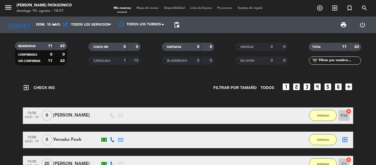
scroll to position [68, 0]
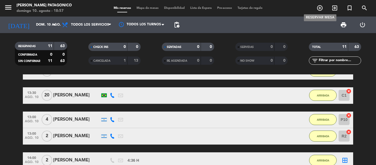
click at [323, 8] on span "add_circle_outline" at bounding box center [319, 7] width 15 height 9
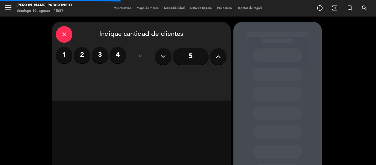
click at [190, 59] on input "5" at bounding box center [191, 56] width 36 height 17
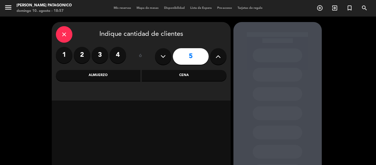
click at [173, 77] on div "Cena" at bounding box center [184, 75] width 85 height 11
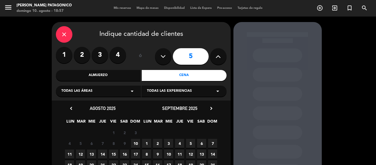
click at [134, 141] on span "10" at bounding box center [135, 143] width 9 height 9
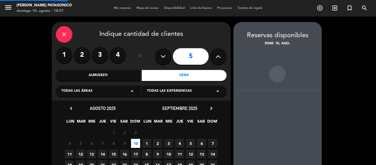
scroll to position [22, 0]
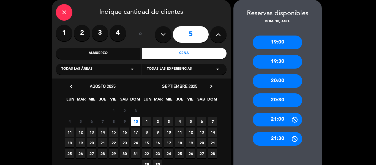
click at [276, 95] on div "20:30" at bounding box center [278, 100] width 50 height 14
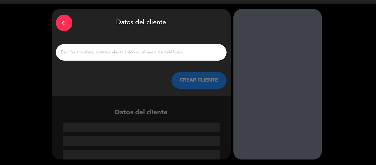
scroll to position [13, 0]
click at [136, 44] on div "arrow_back Datos del cliente CREAR CLIENTE" at bounding box center [141, 52] width 179 height 87
click at [135, 49] on input "1" at bounding box center [141, 52] width 162 height 8
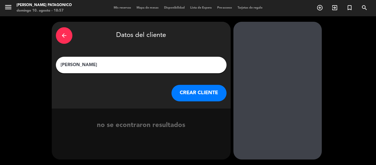
type input "[PERSON_NAME]"
click at [201, 90] on button "CREAR CLIENTE" at bounding box center [198, 93] width 55 height 17
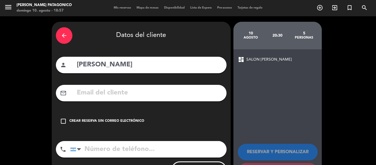
click at [110, 124] on div "check_box_outline_blank Crear reserva sin correo electrónico" at bounding box center [141, 121] width 171 height 17
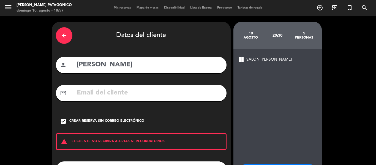
scroll to position [47, 0]
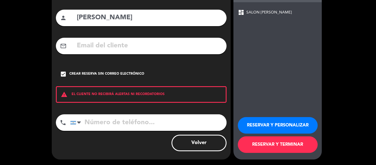
click at [290, 145] on button "RESERVAR Y TERMINAR" at bounding box center [278, 144] width 80 height 17
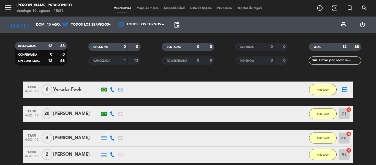
scroll to position [55, 0]
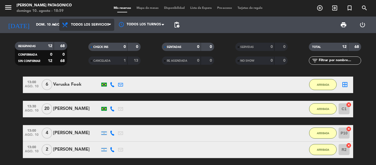
click at [88, 28] on span "Todos los servicios" at bounding box center [86, 25] width 55 height 12
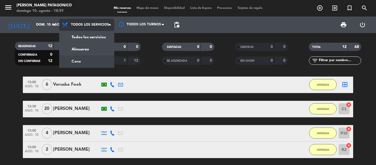
click at [79, 64] on div "menu [PERSON_NAME] Patagonico [PERSON_NAME] 10. [PERSON_NAME] - 18:59 Mis reser…" at bounding box center [188, 37] width 376 height 74
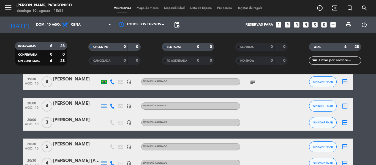
scroll to position [18, 0]
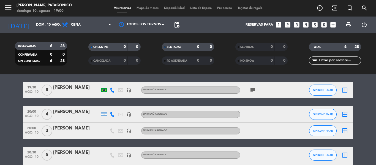
click at [48, 90] on span "8" at bounding box center [47, 89] width 11 height 11
click at [35, 91] on span "ago. 10" at bounding box center [32, 93] width 14 height 6
click at [94, 89] on div "[PERSON_NAME]" at bounding box center [76, 87] width 47 height 7
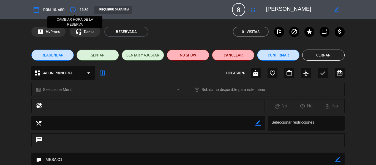
click at [72, 10] on icon "access_time" at bounding box center [73, 9] width 7 height 7
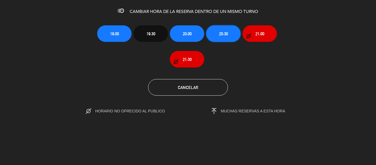
click at [214, 26] on button "20:30" at bounding box center [223, 33] width 34 height 17
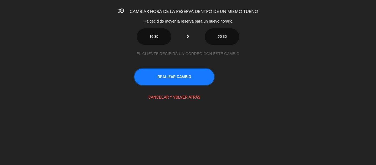
click at [185, 74] on button "REALIZAR CAMBIO" at bounding box center [174, 76] width 80 height 17
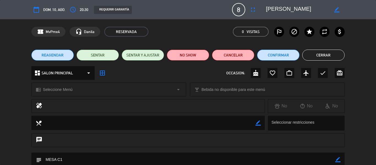
click at [314, 56] on button "Cerrar" at bounding box center [323, 55] width 42 height 11
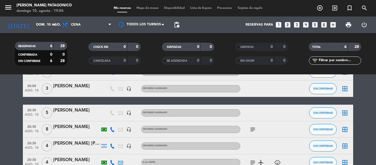
scroll to position [45, 0]
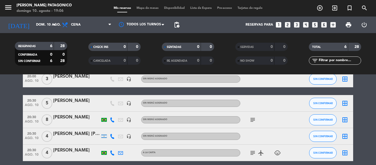
click at [252, 117] on icon "subject" at bounding box center [252, 119] width 7 height 7
click at [251, 154] on icon "subject" at bounding box center [252, 152] width 7 height 7
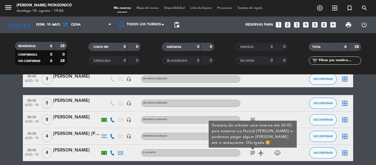
click at [113, 154] on icon at bounding box center [112, 152] width 5 height 5
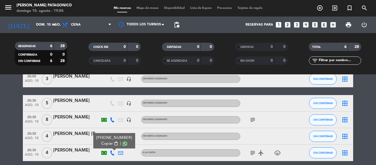
click at [114, 143] on span "content_paste" at bounding box center [116, 143] width 4 height 4
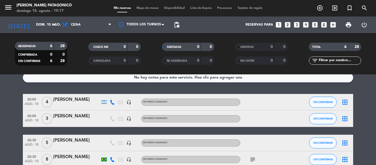
scroll to position [0, 0]
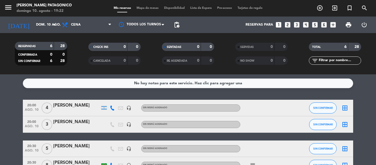
click at [138, 7] on span "Mapa de mesas" at bounding box center [148, 8] width 28 height 3
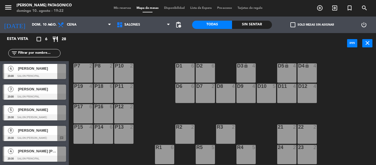
click at [127, 111] on div "P12 2" at bounding box center [123, 113] width 19 height 19
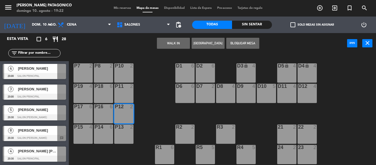
click at [133, 90] on div "P11 2" at bounding box center [123, 93] width 19 height 19
click at [125, 107] on div at bounding box center [123, 106] width 9 height 5
click at [239, 40] on button "Bloquear Mesa" at bounding box center [242, 43] width 33 height 11
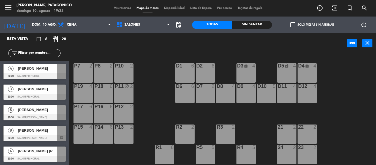
click at [103, 73] on div "P8 2" at bounding box center [103, 72] width 19 height 19
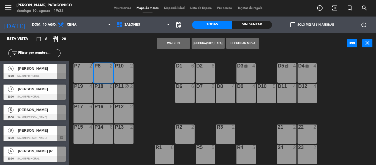
click at [243, 43] on button "Bloquear Mesa" at bounding box center [242, 43] width 33 height 11
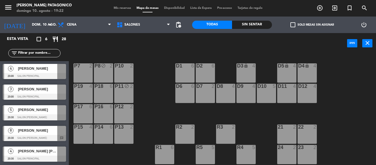
click at [31, 153] on span "[PERSON_NAME] [PERSON_NAME]" at bounding box center [37, 151] width 39 height 6
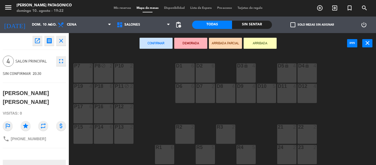
click at [123, 133] on div "P13 2" at bounding box center [123, 133] width 19 height 19
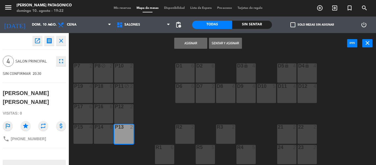
drag, startPoint x: 177, startPoint y: 43, endPoint x: 177, endPoint y: 46, distance: 3.0
click at [177, 43] on button "Asignar" at bounding box center [190, 43] width 33 height 11
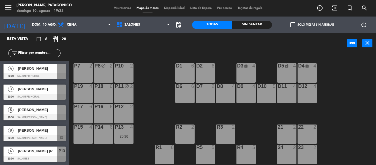
scroll to position [4, 0]
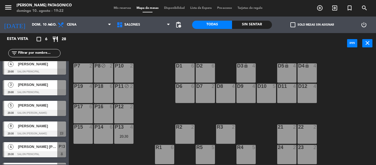
click at [59, 134] on div at bounding box center [34, 133] width 63 height 6
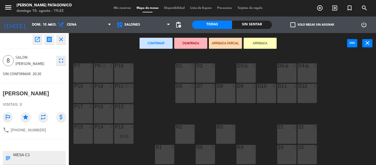
scroll to position [0, 0]
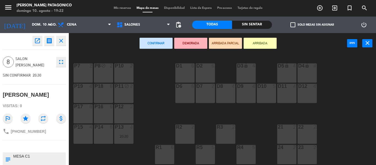
click at [62, 42] on icon "close" at bounding box center [61, 40] width 7 height 7
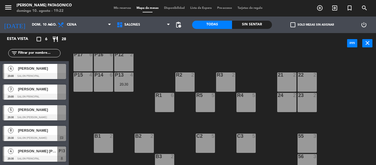
scroll to position [55, 0]
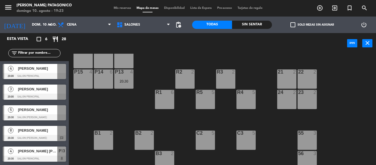
click at [36, 90] on span "[PERSON_NAME]" at bounding box center [37, 89] width 39 height 6
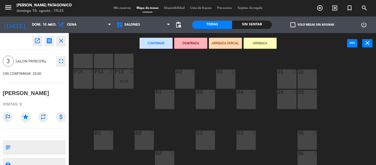
click at [104, 97] on div "P8 block 2 P7 2 P10 2 D1 6 D2 6 D3 lock 4 D4 lock 4 D5 lock 4 P19 4 P18 6 P11 b…" at bounding box center [224, 109] width 303 height 111
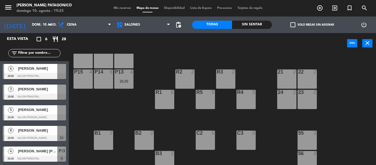
scroll to position [21, 0]
click at [33, 110] on span "[PERSON_NAME]" at bounding box center [37, 110] width 39 height 6
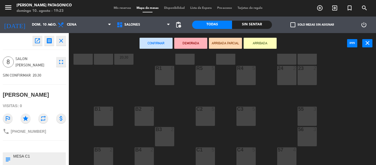
scroll to position [110, 0]
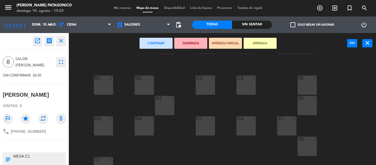
click at [206, 127] on div "C1 5" at bounding box center [205, 125] width 19 height 19
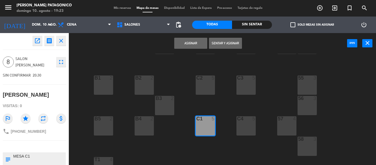
click at [206, 90] on div "C2 5" at bounding box center [205, 84] width 19 height 19
click at [198, 45] on button "Asignar" at bounding box center [190, 43] width 33 height 11
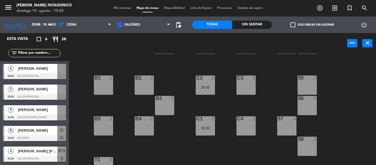
scroll to position [21, 0]
click at [28, 148] on span "[PERSON_NAME]" at bounding box center [37, 151] width 39 height 6
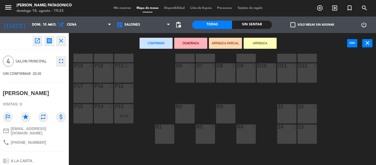
scroll to position [0, 0]
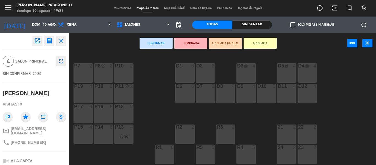
click at [210, 150] on div "R5 5" at bounding box center [205, 148] width 19 height 6
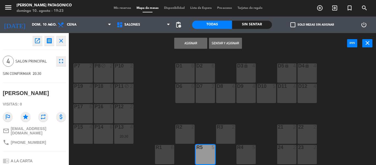
click at [191, 42] on button "Asignar" at bounding box center [190, 43] width 33 height 11
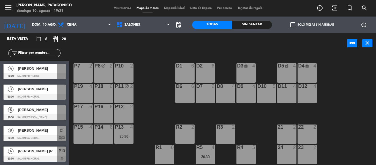
scroll to position [21, 0]
click at [39, 87] on span "[PERSON_NAME]" at bounding box center [37, 89] width 39 height 6
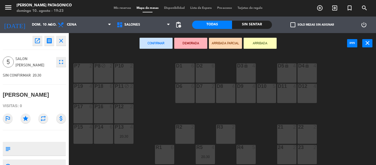
click at [249, 152] on div "R4 5" at bounding box center [245, 154] width 19 height 19
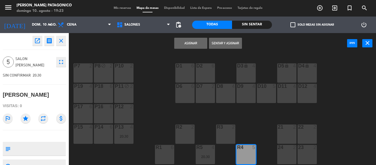
click at [200, 43] on button "Asignar" at bounding box center [190, 43] width 33 height 11
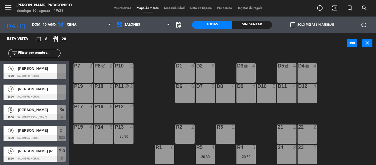
click at [29, 75] on div at bounding box center [34, 76] width 63 height 6
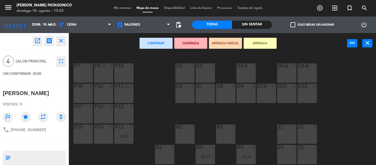
click at [124, 111] on div "P12 2" at bounding box center [123, 113] width 19 height 19
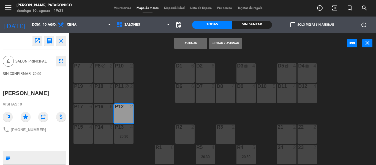
click at [193, 39] on button "Asignar" at bounding box center [190, 43] width 33 height 11
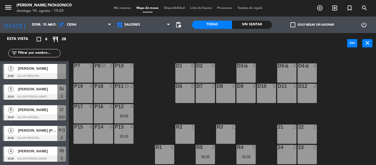
scroll to position [0, 0]
click at [32, 93] on div "[PERSON_NAME]" at bounding box center [37, 88] width 40 height 9
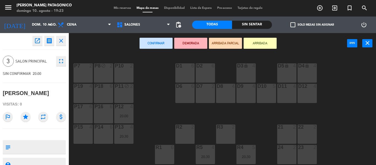
click at [76, 71] on div "P7 2" at bounding box center [82, 72] width 19 height 19
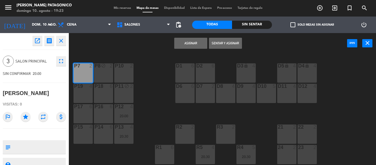
click at [192, 43] on button "Asignar" at bounding box center [190, 43] width 33 height 11
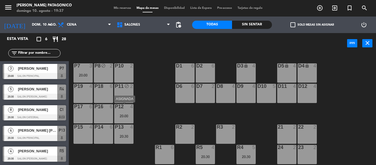
click at [122, 110] on div "P12 4 20:00" at bounding box center [123, 113] width 19 height 19
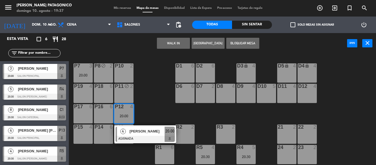
click at [106, 74] on div "P8 block 2" at bounding box center [103, 72] width 19 height 19
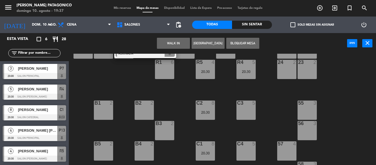
scroll to position [110, 0]
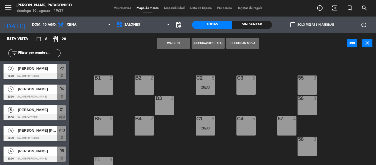
drag, startPoint x: 241, startPoint y: 124, endPoint x: 244, endPoint y: 120, distance: 4.5
click at [242, 123] on div "C4 5" at bounding box center [245, 125] width 19 height 19
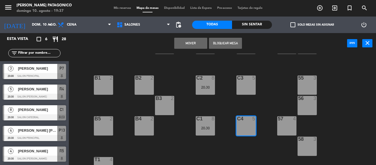
click at [195, 44] on button "Mover" at bounding box center [190, 43] width 33 height 11
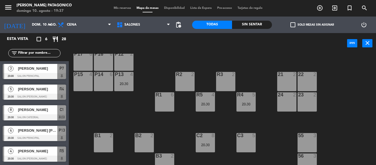
scroll to position [55, 0]
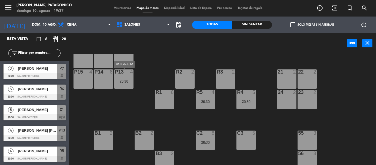
click at [130, 81] on div "20:30" at bounding box center [123, 81] width 19 height 4
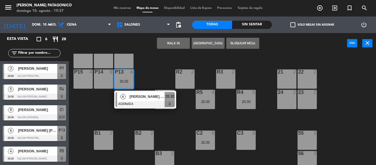
scroll to position [110, 0]
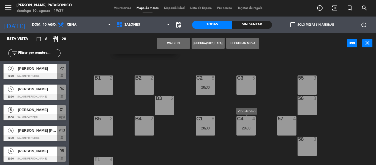
click at [241, 127] on div "20:00" at bounding box center [245, 128] width 19 height 4
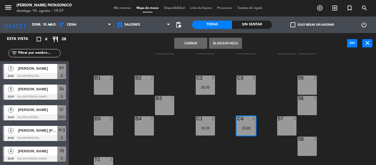
click at [191, 43] on button "Cambiar" at bounding box center [190, 43] width 33 height 11
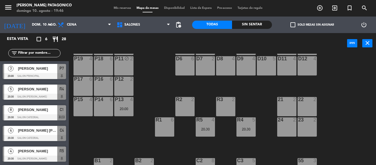
scroll to position [0, 0]
click at [42, 67] on span "[PERSON_NAME]" at bounding box center [37, 68] width 39 height 6
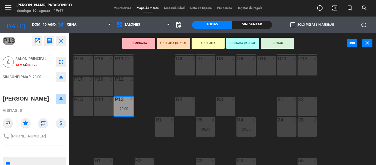
click at [286, 42] on button "SENTAR" at bounding box center [277, 43] width 33 height 11
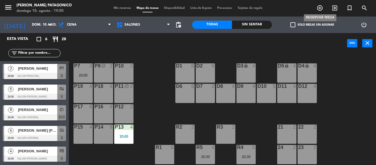
click at [317, 7] on icon "add_circle_outline" at bounding box center [319, 8] width 7 height 7
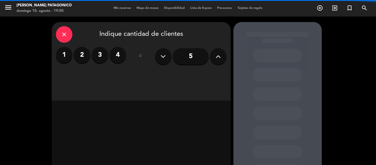
drag, startPoint x: 119, startPoint y: 53, endPoint x: 220, endPoint y: 117, distance: 119.3
click at [120, 55] on label "4" at bounding box center [117, 55] width 17 height 17
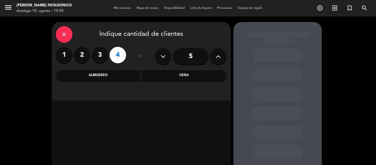
drag, startPoint x: 178, startPoint y: 72, endPoint x: 179, endPoint y: 78, distance: 6.4
click at [179, 77] on div "Cena" at bounding box center [184, 75] width 85 height 11
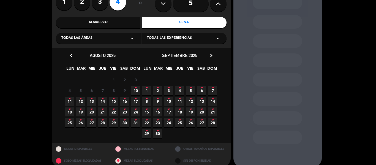
scroll to position [55, 0]
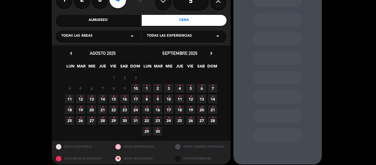
click at [138, 84] on span "10 •" at bounding box center [135, 88] width 9 height 9
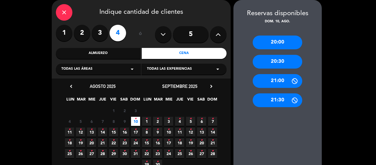
click at [281, 62] on div "20:30" at bounding box center [278, 62] width 50 height 14
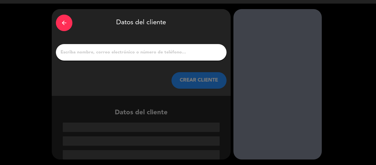
click at [164, 53] on input "1" at bounding box center [141, 52] width 162 height 8
click at [124, 56] on input "1" at bounding box center [141, 52] width 162 height 8
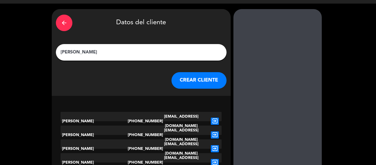
scroll to position [0, 0]
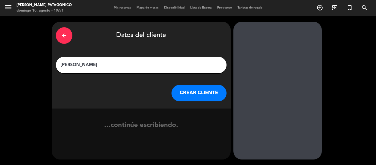
type input "[PERSON_NAME]"
click at [191, 86] on button "CREAR CLIENTE" at bounding box center [198, 93] width 55 height 17
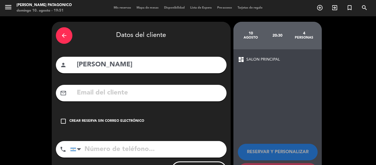
click at [135, 121] on div "Crear reserva sin correo electrónico" at bounding box center [106, 121] width 75 height 6
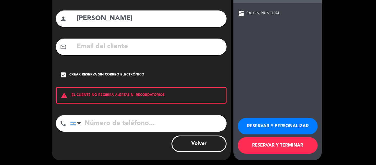
scroll to position [47, 0]
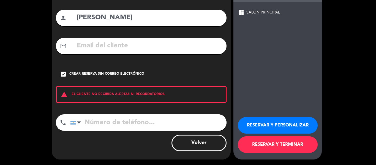
click at [90, 121] on input "tel" at bounding box center [148, 122] width 156 height 17
paste input "[PHONE_NUMBER]"
type input "[PHONE_NUMBER]"
click at [250, 144] on button "RESERVAR Y TERMINAR" at bounding box center [278, 144] width 80 height 17
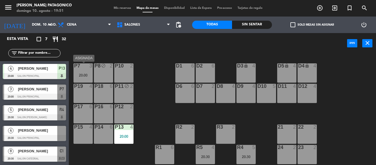
click at [90, 77] on div "20:00" at bounding box center [82, 75] width 19 height 4
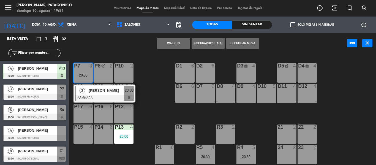
click at [186, 132] on div "R2 2" at bounding box center [184, 133] width 19 height 19
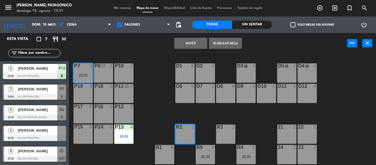
drag, startPoint x: 182, startPoint y: 42, endPoint x: 181, endPoint y: 45, distance: 3.2
click at [183, 42] on button "Mover" at bounding box center [190, 43] width 33 height 11
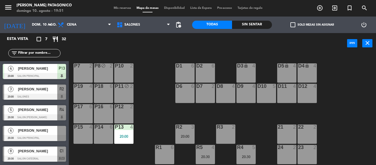
click at [29, 129] on span "[PERSON_NAME]" at bounding box center [37, 130] width 39 height 6
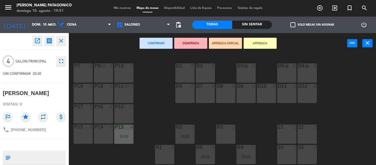
click at [79, 70] on div "P7 2" at bounding box center [82, 72] width 19 height 19
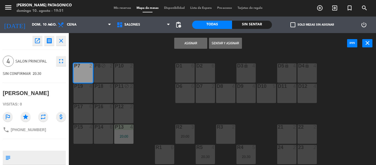
click at [200, 45] on button "Asignar" at bounding box center [190, 43] width 33 height 11
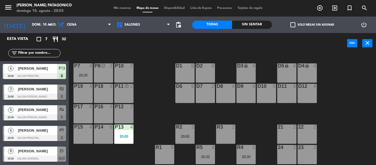
click at [120, 112] on div "P12 2" at bounding box center [123, 113] width 19 height 19
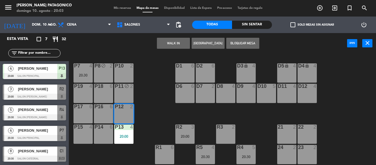
click at [242, 43] on button "Bloquear Mesa" at bounding box center [242, 43] width 33 height 11
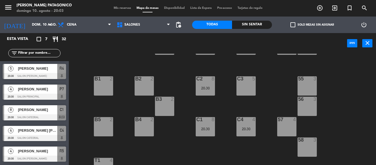
scroll to position [110, 0]
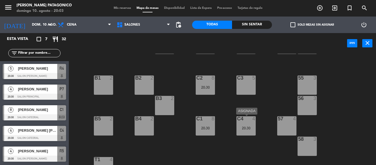
click at [245, 127] on div "20:30" at bounding box center [245, 128] width 19 height 4
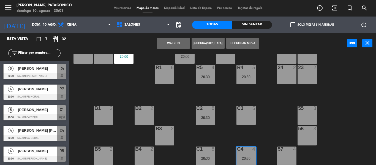
scroll to position [0, 0]
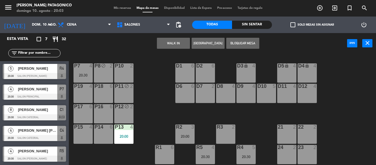
click at [126, 76] on div "P10 2" at bounding box center [123, 72] width 19 height 19
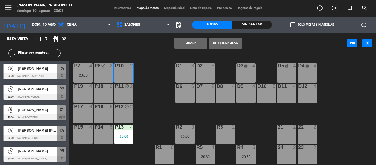
click at [192, 39] on button "Mover" at bounding box center [190, 43] width 33 height 11
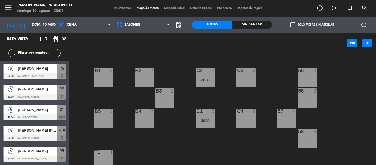
scroll to position [121, 0]
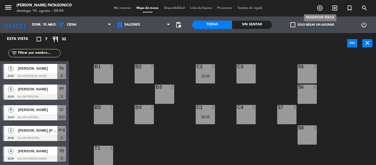
click at [316, 5] on icon "add_circle_outline" at bounding box center [319, 8] width 7 height 7
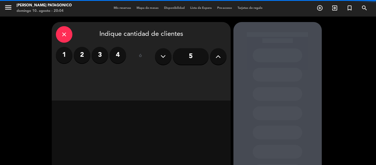
click at [120, 51] on label "4" at bounding box center [117, 55] width 17 height 17
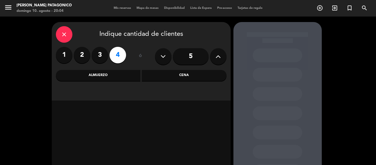
click at [210, 76] on div "Cena" at bounding box center [184, 75] width 85 height 11
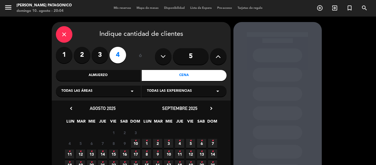
click at [134, 141] on span "10 •" at bounding box center [135, 143] width 9 height 9
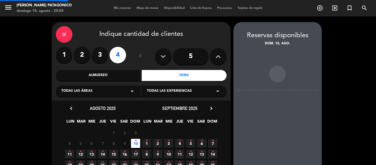
scroll to position [22, 0]
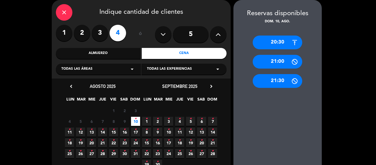
click at [284, 44] on div "20:30" at bounding box center [278, 42] width 50 height 14
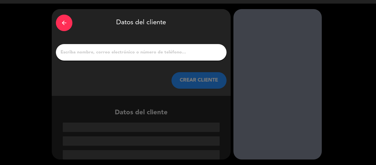
scroll to position [13, 0]
click at [111, 54] on input "1" at bounding box center [141, 52] width 162 height 8
paste input "[PERSON_NAME]"
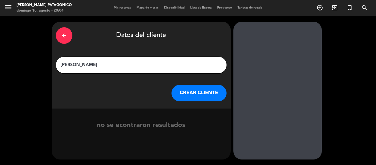
type input "[PERSON_NAME]"
click at [188, 91] on button "CREAR CLIENTE" at bounding box center [198, 93] width 55 height 17
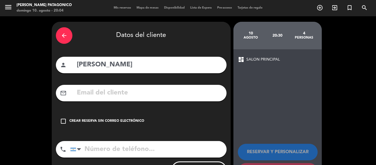
click at [120, 122] on div "Crear reserva sin correo electrónico" at bounding box center [106, 121] width 75 height 6
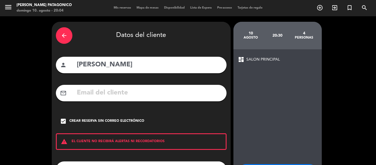
scroll to position [47, 0]
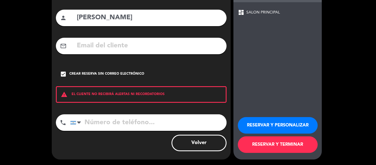
click at [270, 146] on button "RESERVAR Y TERMINAR" at bounding box center [278, 144] width 80 height 17
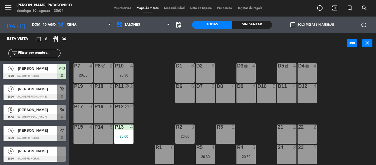
scroll to position [55, 0]
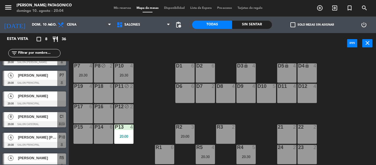
click at [53, 102] on div at bounding box center [34, 103] width 63 height 6
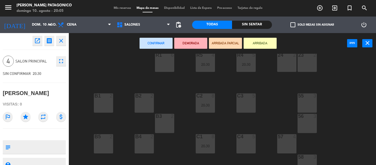
scroll to position [110, 0]
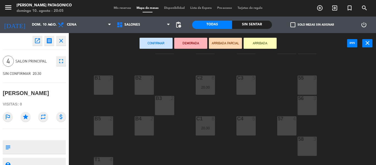
click at [246, 125] on div "C4 5" at bounding box center [245, 125] width 19 height 19
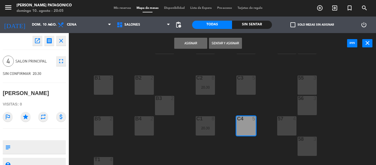
click at [194, 42] on button "Asignar" at bounding box center [190, 43] width 33 height 11
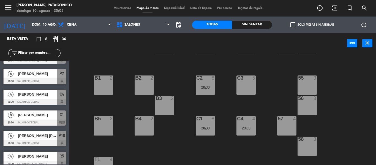
scroll to position [62, 0]
